Goal: Information Seeking & Learning: Learn about a topic

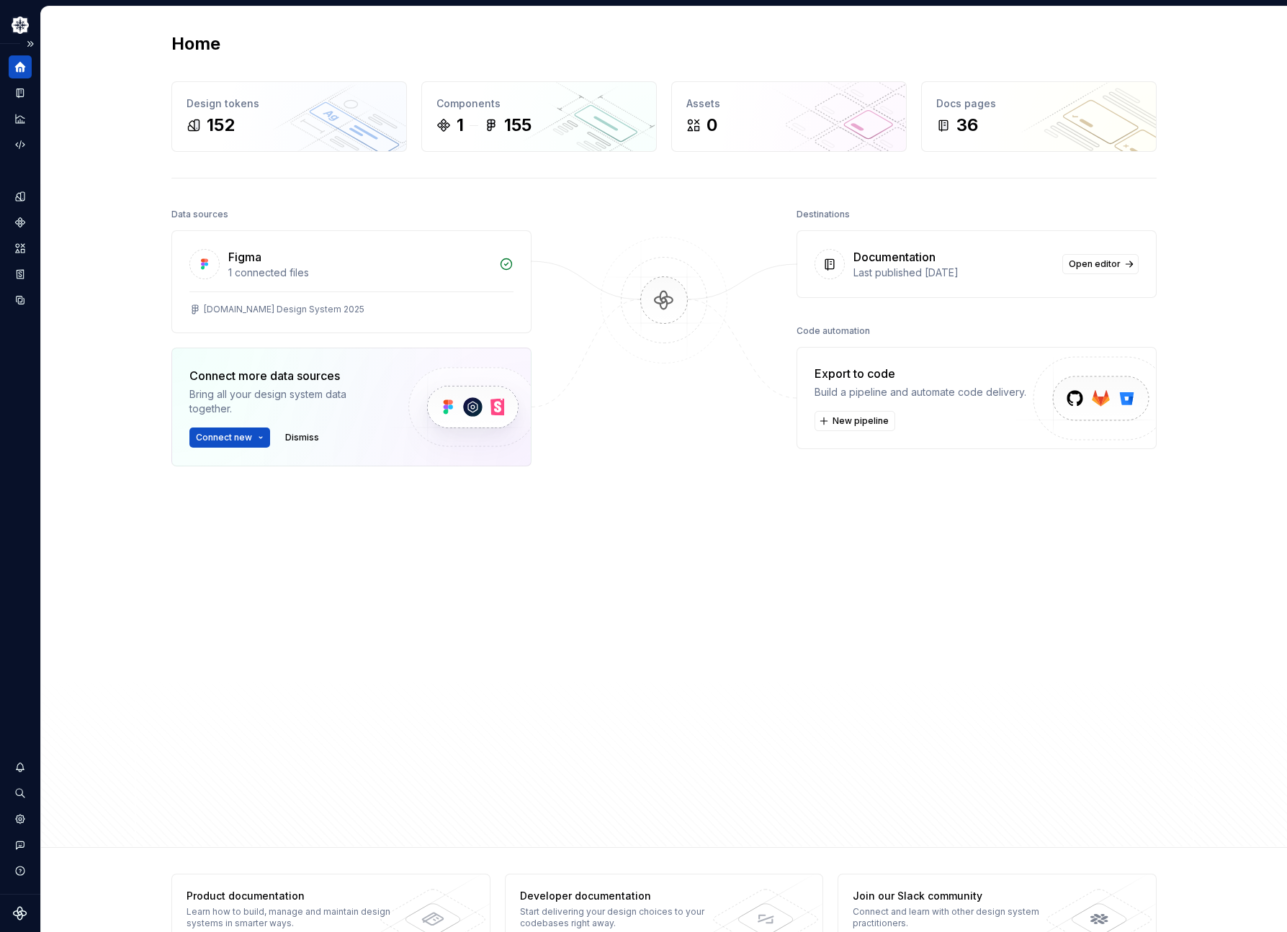
click at [15, 66] on icon "Home" at bounding box center [20, 66] width 13 height 13
click at [18, 100] on div "Documentation" at bounding box center [20, 92] width 23 height 23
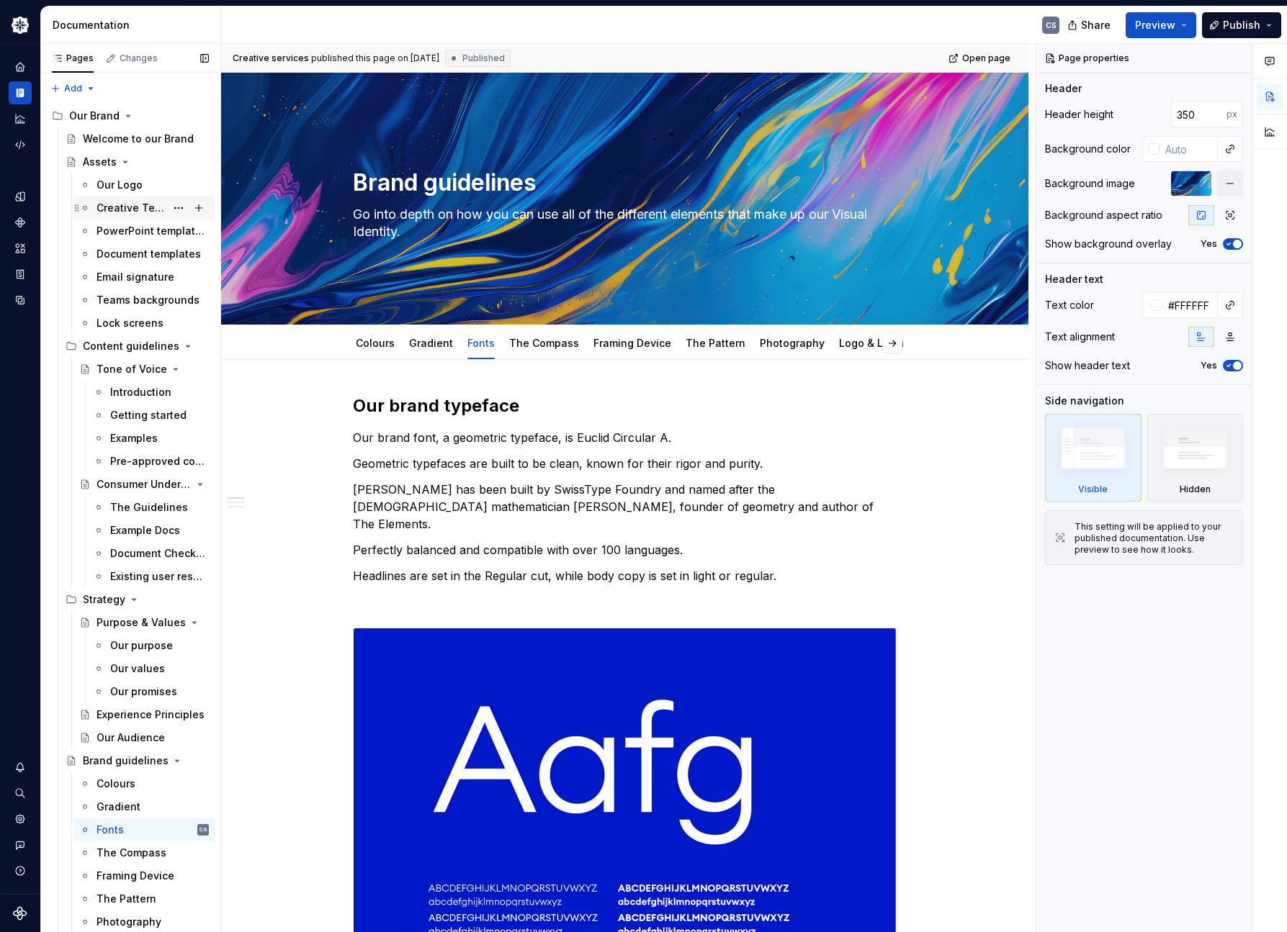
click at [133, 212] on div "Creative Templates look and feel" at bounding box center [130, 208] width 69 height 14
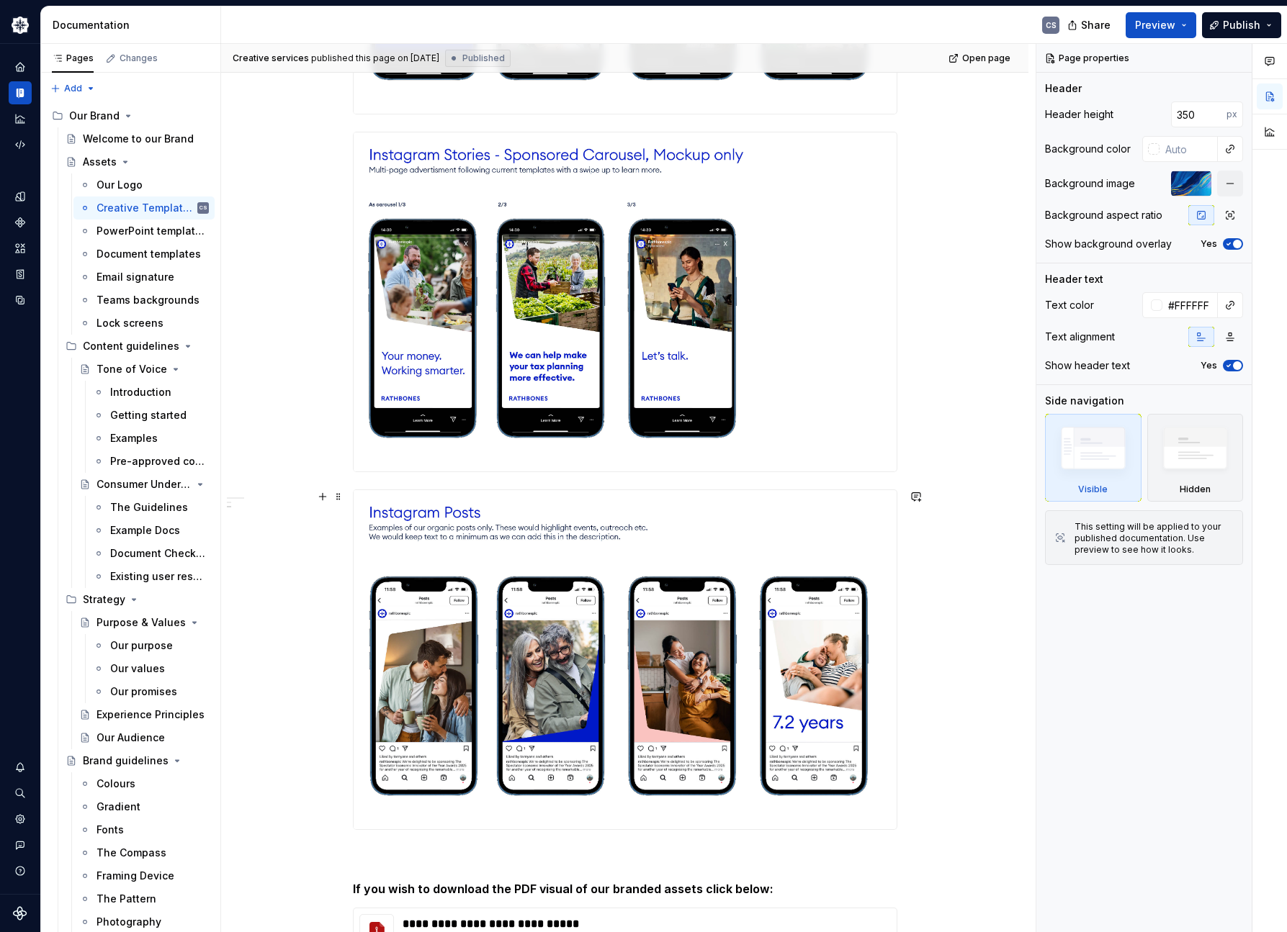
scroll to position [9476, 0]
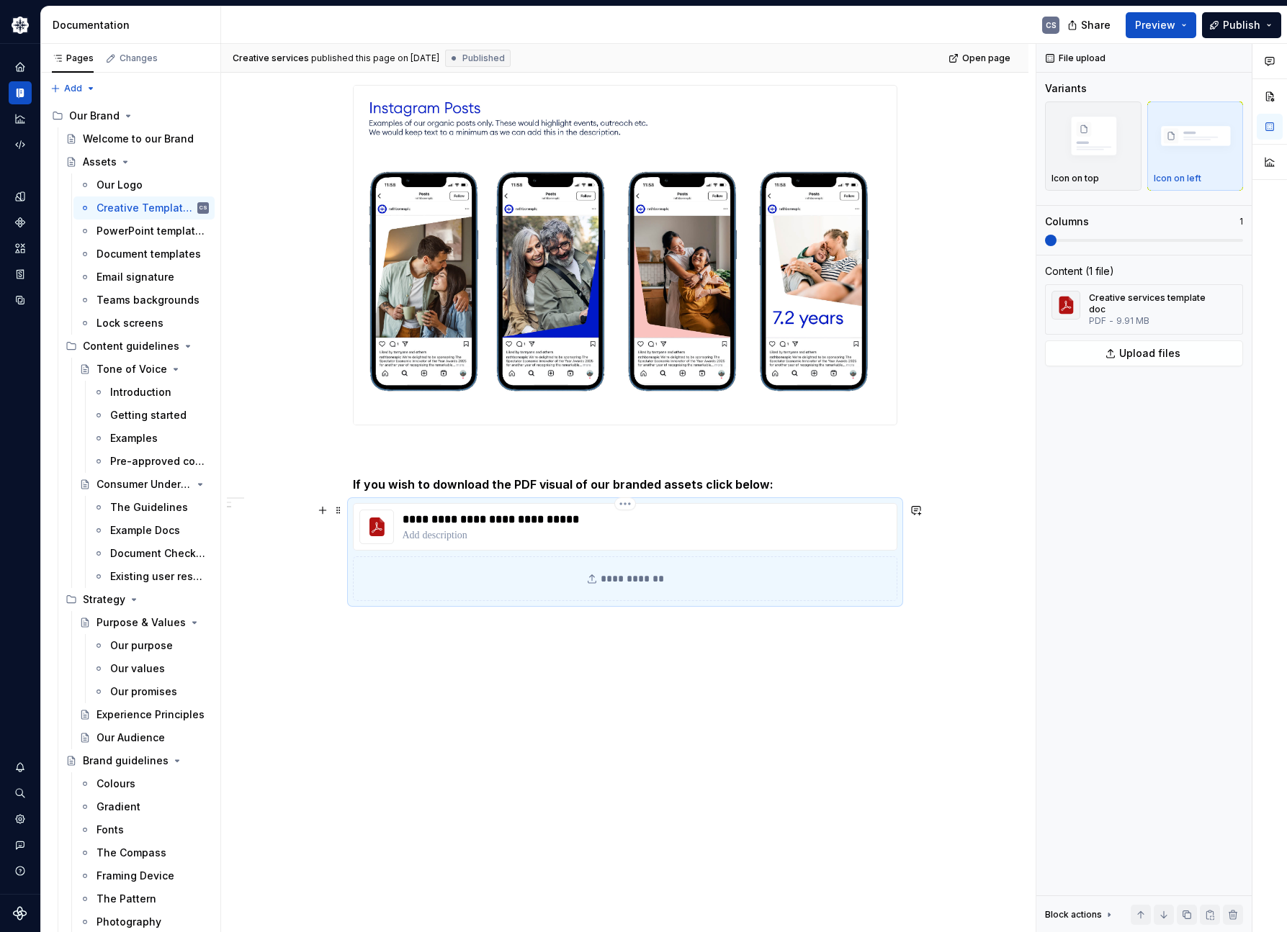
click at [377, 526] on icon at bounding box center [376, 528] width 10 height 10
type textarea "*"
